Goal: Find specific page/section: Find specific page/section

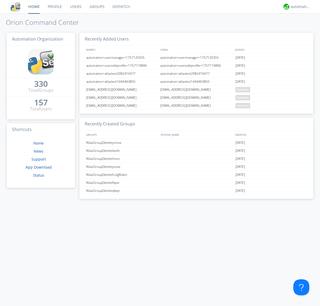
click at [121, 7] on link "Dispatch" at bounding box center [121, 6] width 26 height 13
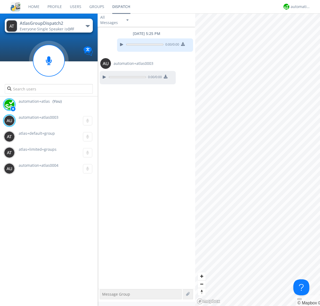
click at [87, 26] on div "button" at bounding box center [88, 26] width 4 height 2
click at [0, 0] on span "AtlasGroupDispatch" at bounding box center [0, 0] width 0 height 0
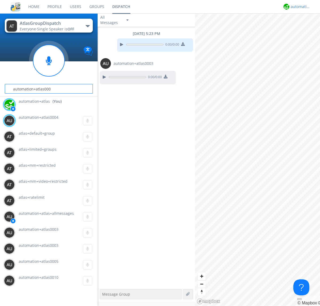
type input "automation+atlas0004"
click at [299, 7] on div "automation+atlas" at bounding box center [300, 6] width 20 height 5
